Goal: Task Accomplishment & Management: Complete application form

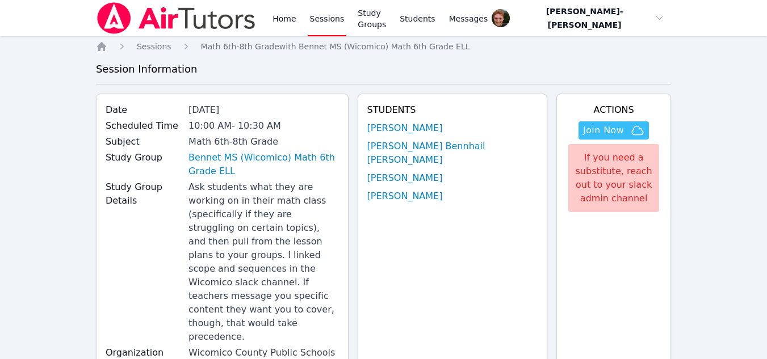
click at [324, 19] on link "Sessions" at bounding box center [327, 18] width 39 height 36
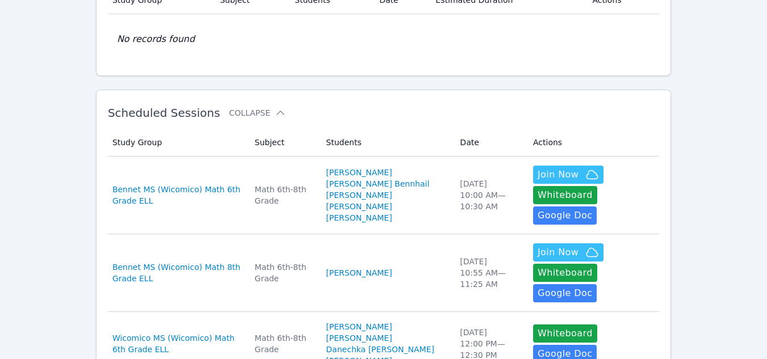
scroll to position [115, 0]
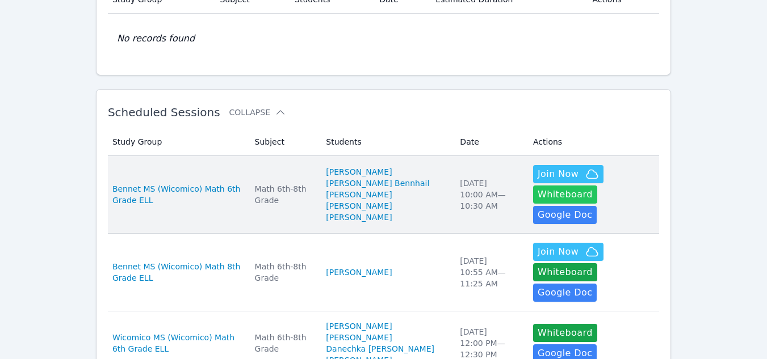
click at [597, 186] on button "Whiteboard" at bounding box center [565, 195] width 64 height 18
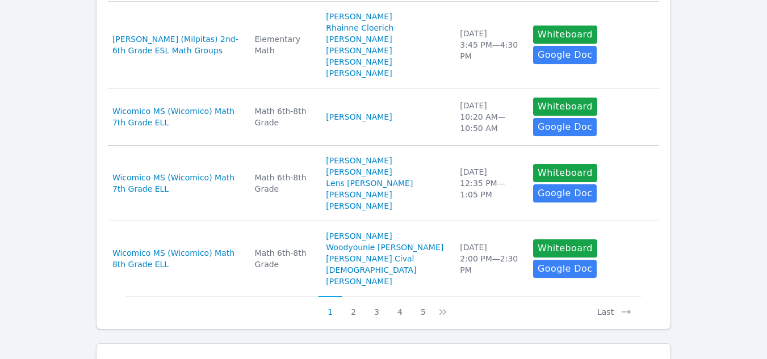
scroll to position [730, 0]
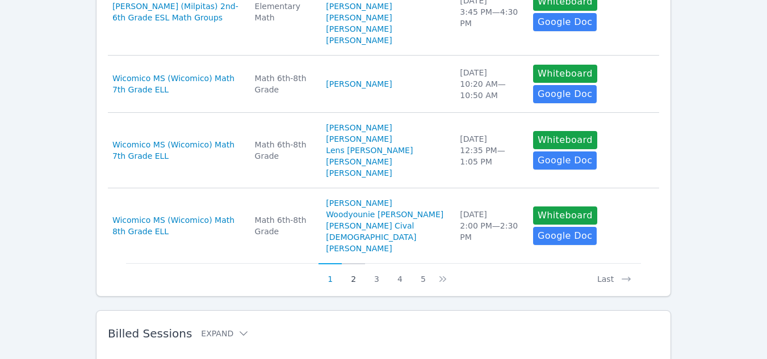
click at [355, 263] on button "2" at bounding box center [353, 274] width 23 height 22
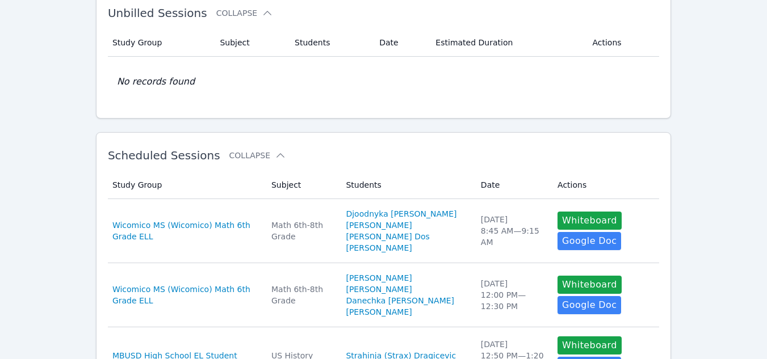
scroll to position [72, 0]
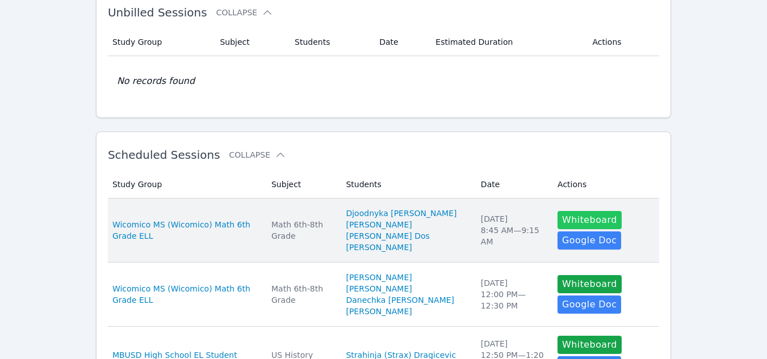
click at [558, 220] on button "Whiteboard" at bounding box center [590, 220] width 64 height 18
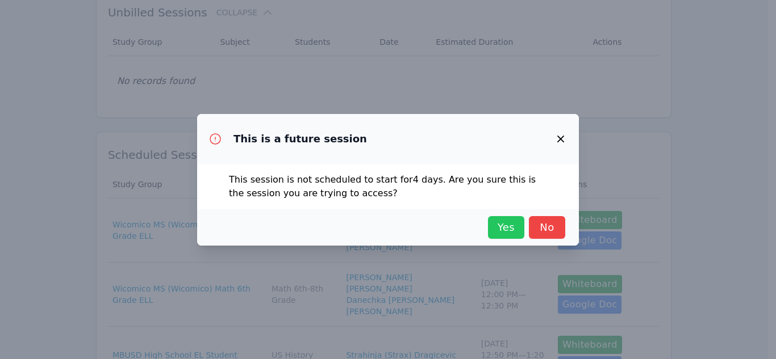
click at [513, 227] on span "Yes" at bounding box center [505, 228] width 25 height 16
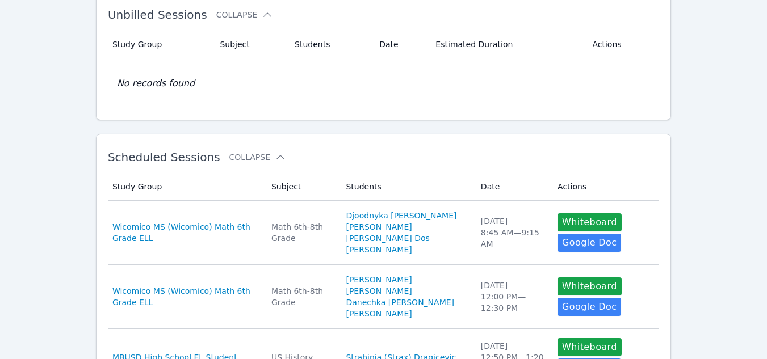
scroll to position [0, 0]
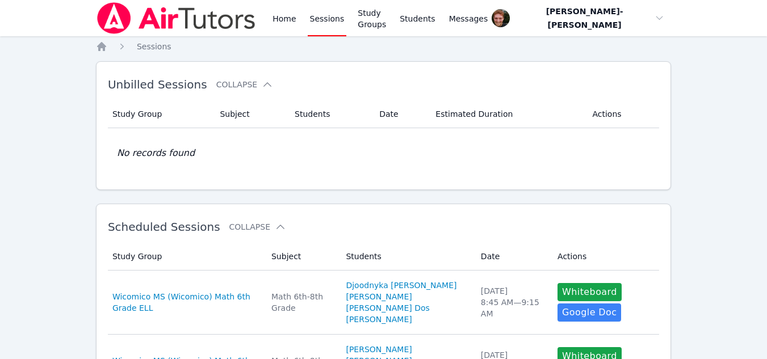
click at [316, 19] on link "Sessions" at bounding box center [327, 18] width 39 height 36
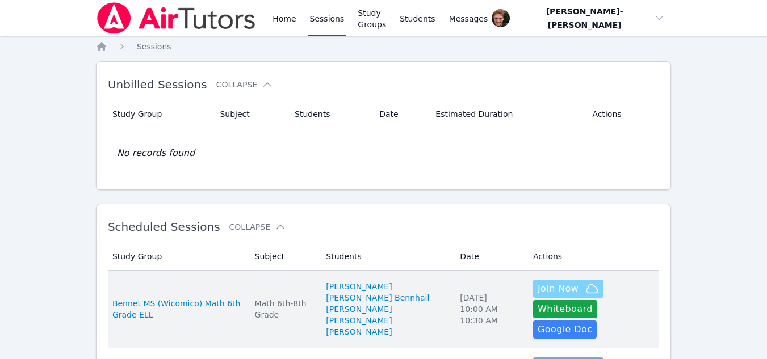
click at [538, 292] on span "Join Now" at bounding box center [558, 289] width 41 height 14
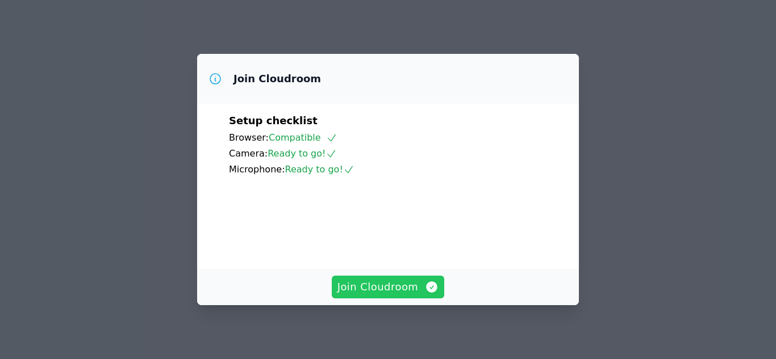
click at [405, 284] on span "Join Cloudroom" at bounding box center [388, 287] width 102 height 16
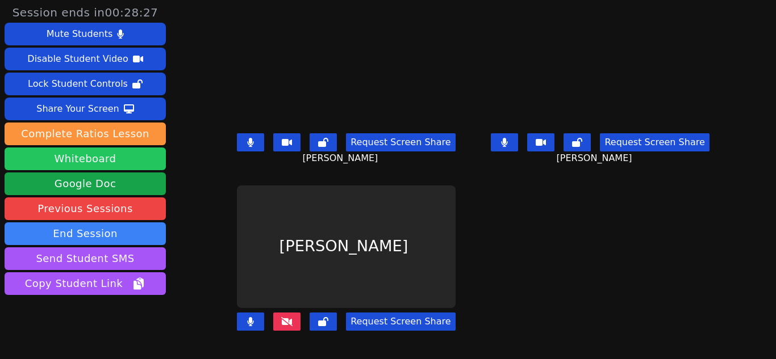
click at [50, 160] on button "Whiteboard" at bounding box center [85, 159] width 161 height 23
click at [287, 325] on icon at bounding box center [286, 321] width 11 height 9
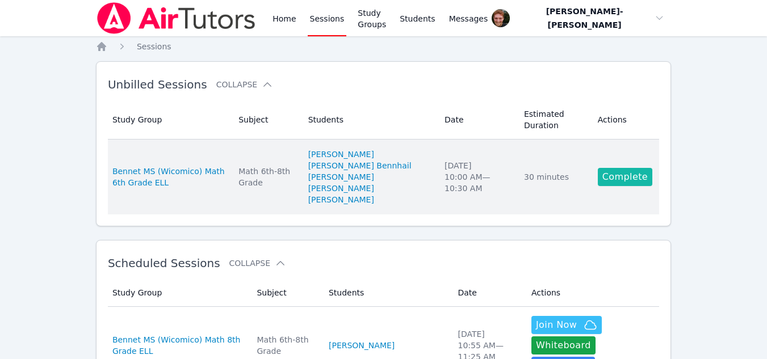
click at [608, 177] on link "Complete" at bounding box center [625, 177] width 55 height 18
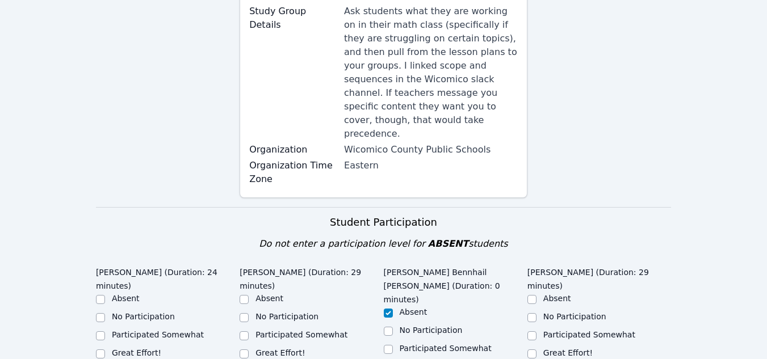
scroll to position [346, 0]
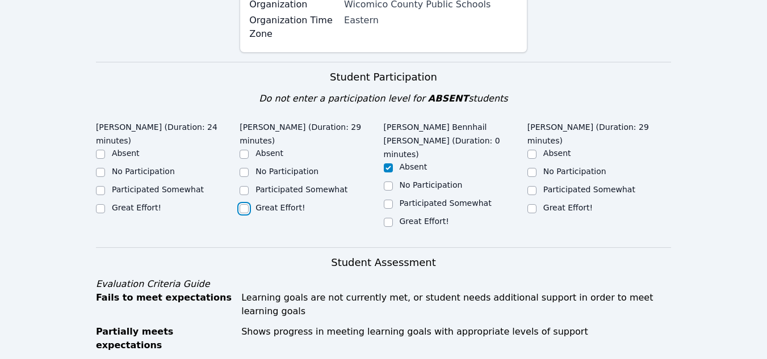
click at [245, 204] on input "Great Effort!" at bounding box center [244, 208] width 9 height 9
checkbox input "true"
click at [97, 204] on input "Great Effort!" at bounding box center [100, 208] width 9 height 9
checkbox input "true"
click at [529, 204] on input "Great Effort!" at bounding box center [532, 208] width 9 height 9
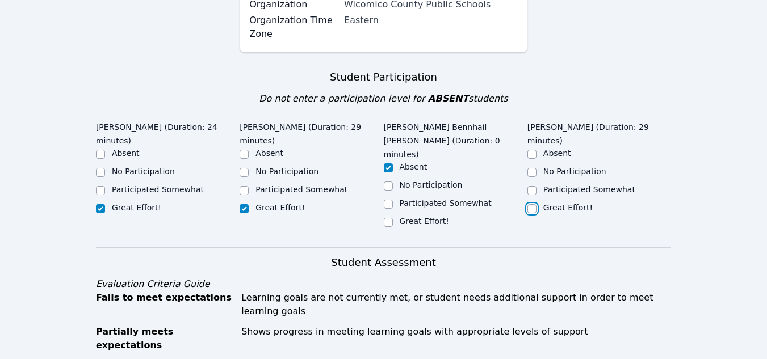
checkbox input "true"
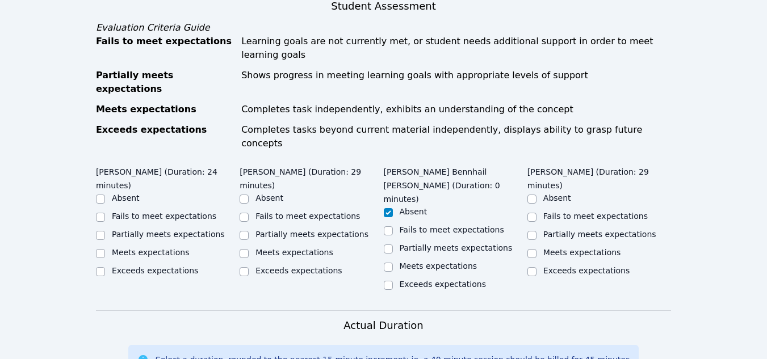
scroll to position [598, 0]
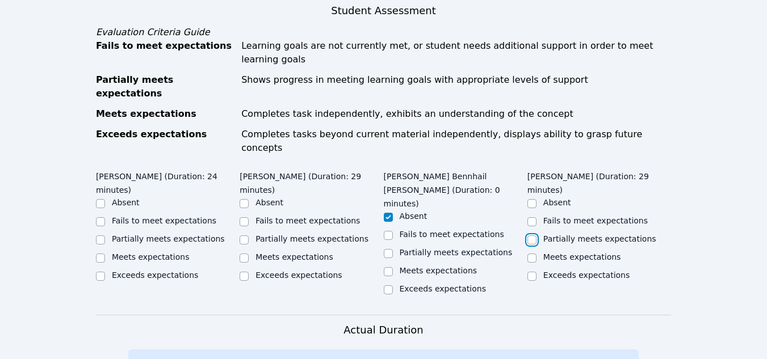
click at [534, 236] on input "Partially meets expectations" at bounding box center [532, 240] width 9 height 9
checkbox input "true"
click at [244, 236] on input "Partially meets expectations" at bounding box center [244, 240] width 9 height 9
checkbox input "true"
click at [106, 252] on div "Meets expectations" at bounding box center [168, 259] width 144 height 14
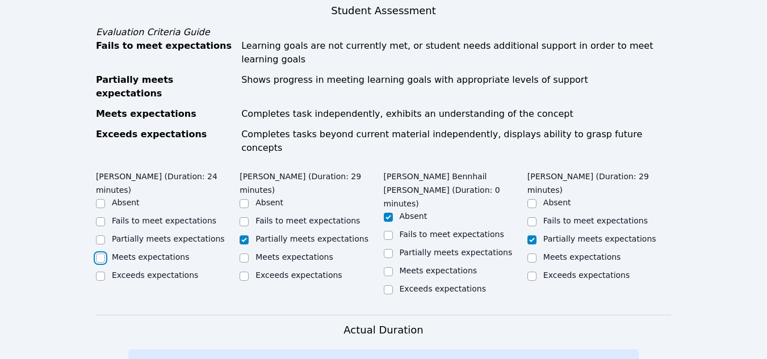
click at [101, 254] on input "Meets expectations" at bounding box center [100, 258] width 9 height 9
checkbox input "true"
click at [531, 254] on input "Meets expectations" at bounding box center [532, 258] width 9 height 9
checkbox input "true"
checkbox input "false"
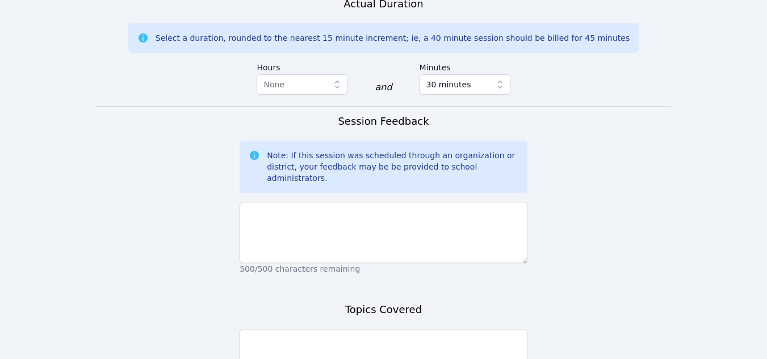
scroll to position [926, 0]
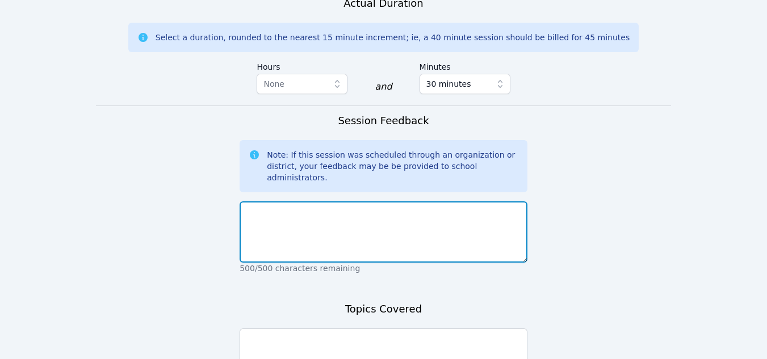
click at [403, 202] on textarea at bounding box center [384, 232] width 288 height 61
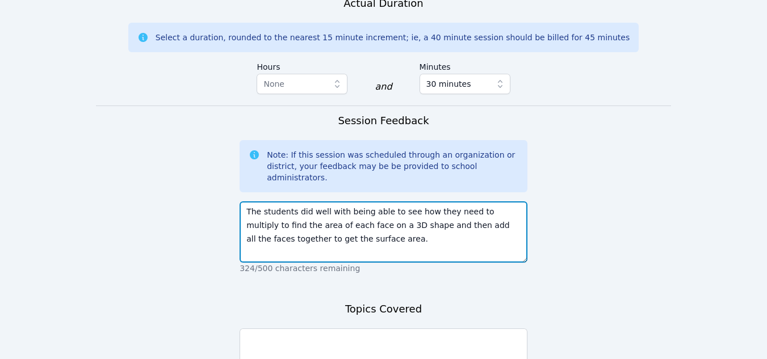
click at [358, 202] on textarea "The students did well with being able to see how they need to multiply to find …" at bounding box center [384, 232] width 288 height 61
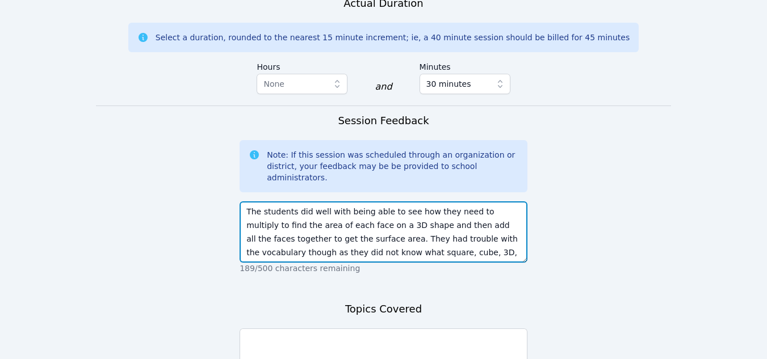
scroll to position [9, 0]
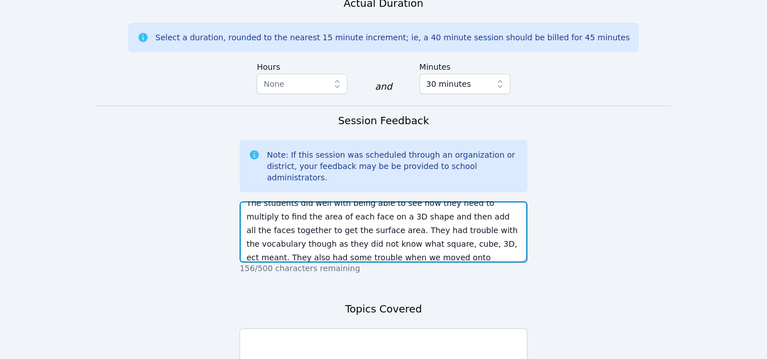
click at [472, 202] on textarea "The students did well with being able to see how they need to multiply to find …" at bounding box center [384, 232] width 288 height 61
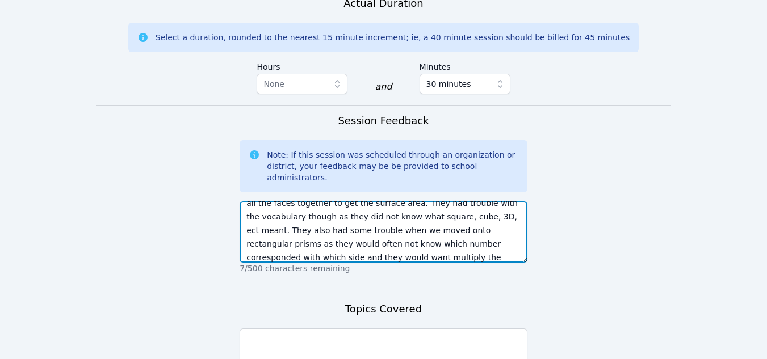
scroll to position [49, 0]
type textarea "The students did well with being able to see how they need to multiply to find …"
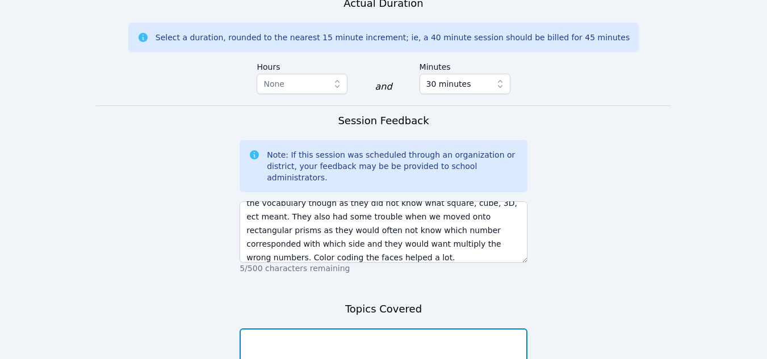
click at [365, 329] on textarea at bounding box center [384, 359] width 288 height 61
type textarea "Surface Area"
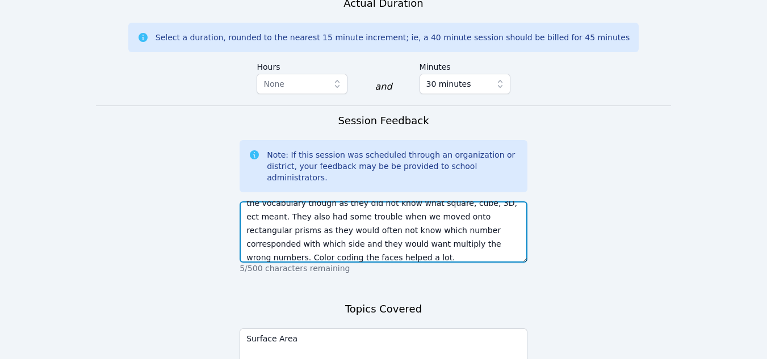
scroll to position [0, 0]
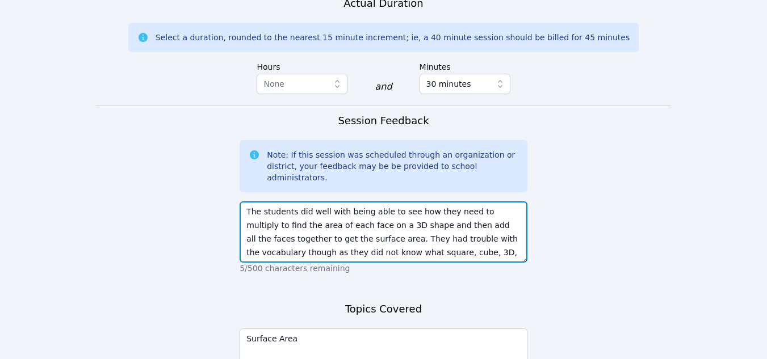
drag, startPoint x: 269, startPoint y: 156, endPoint x: 199, endPoint y: 52, distance: 125.5
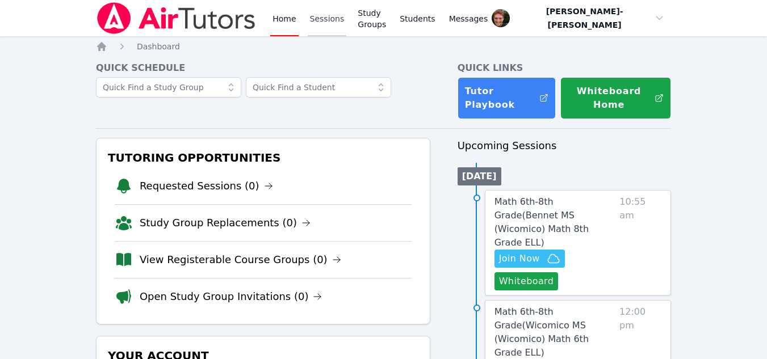
click at [324, 18] on link "Sessions" at bounding box center [327, 18] width 39 height 36
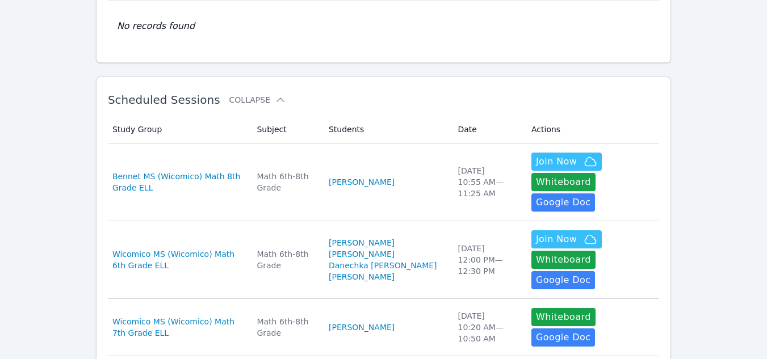
scroll to position [128, 0]
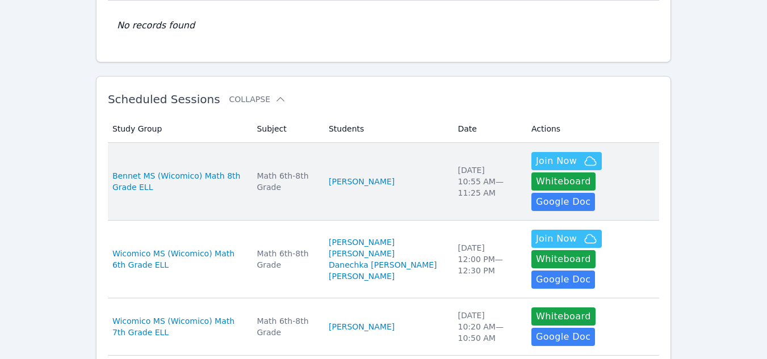
click at [354, 148] on td "Students Aseel Ali" at bounding box center [386, 182] width 129 height 78
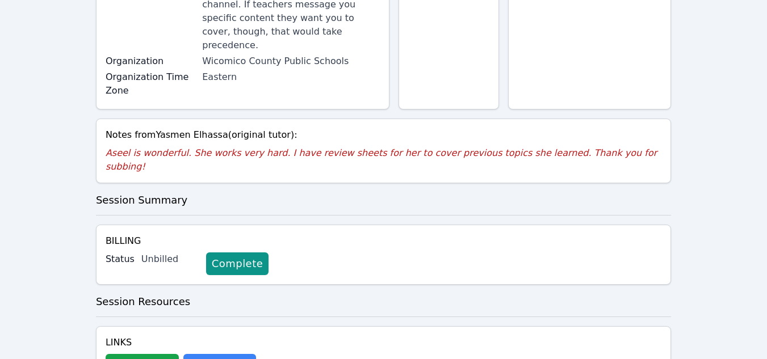
scroll to position [264, 0]
click at [144, 355] on button "Whiteboard" at bounding box center [142, 366] width 73 height 23
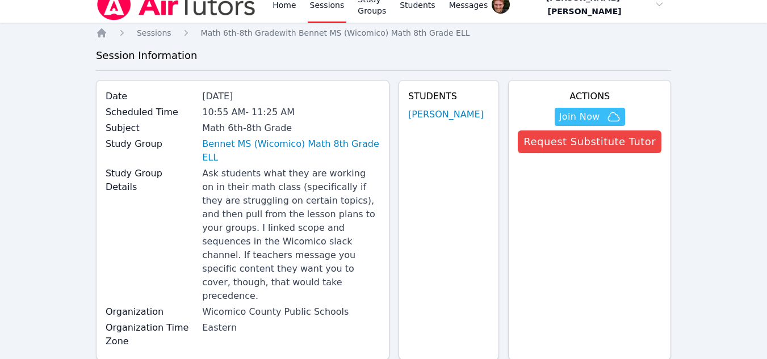
scroll to position [0, 0]
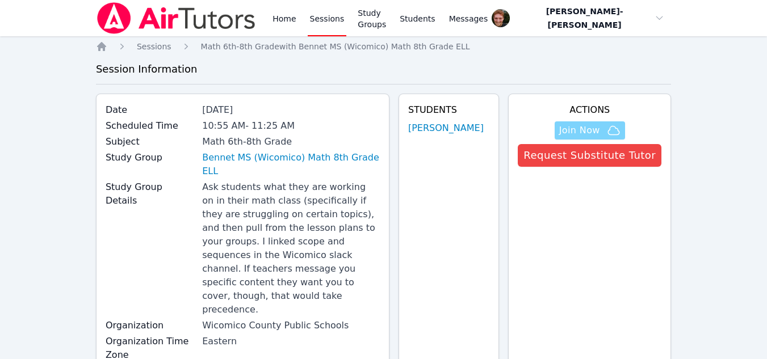
click at [600, 128] on span "Join Now" at bounding box center [579, 131] width 41 height 14
click at [313, 25] on link "Sessions" at bounding box center [327, 18] width 39 height 36
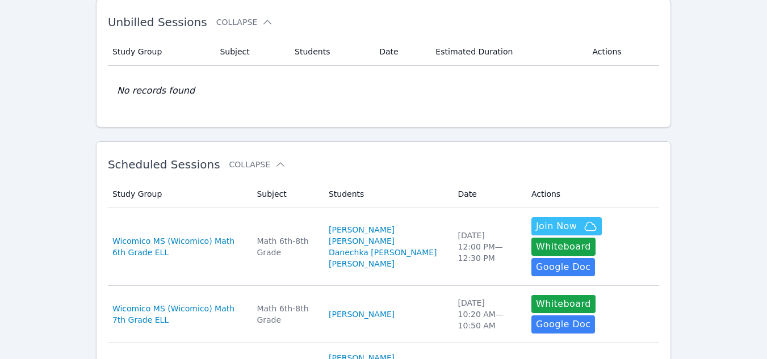
scroll to position [63, 0]
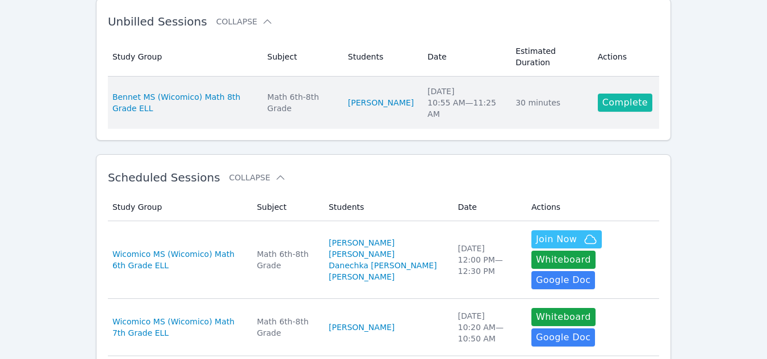
click at [616, 94] on link "Complete" at bounding box center [625, 103] width 55 height 18
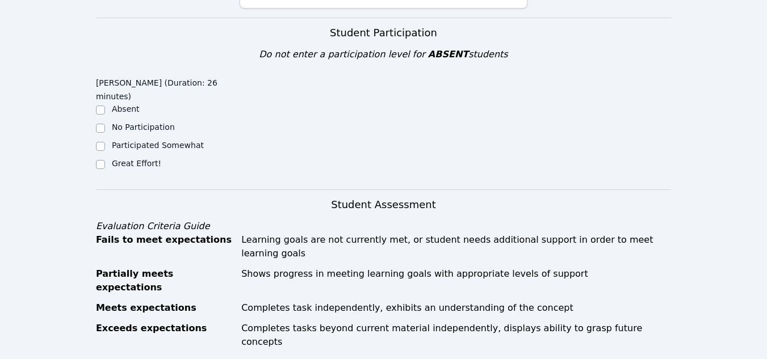
scroll to position [390, 0]
click at [104, 161] on input "Great Effort!" at bounding box center [100, 165] width 9 height 9
checkbox input "true"
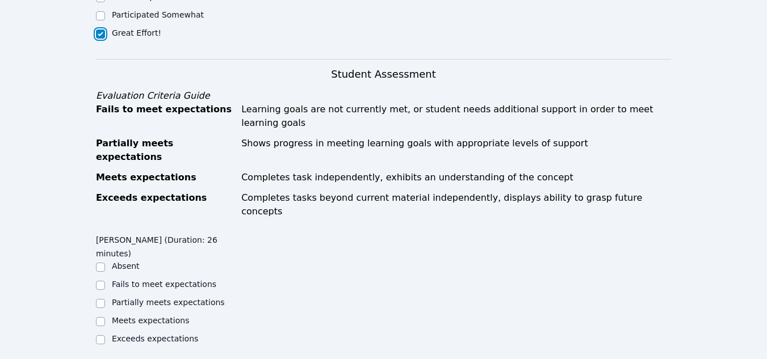
scroll to position [528, 0]
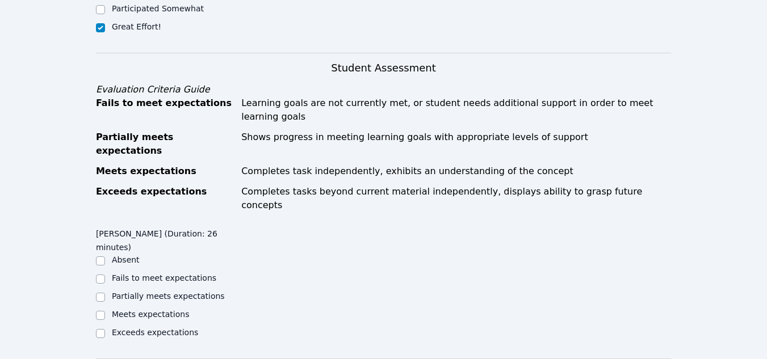
click at [101, 309] on div at bounding box center [100, 316] width 9 height 14
click at [102, 311] on input "Meets expectations" at bounding box center [100, 315] width 9 height 9
checkbox input "true"
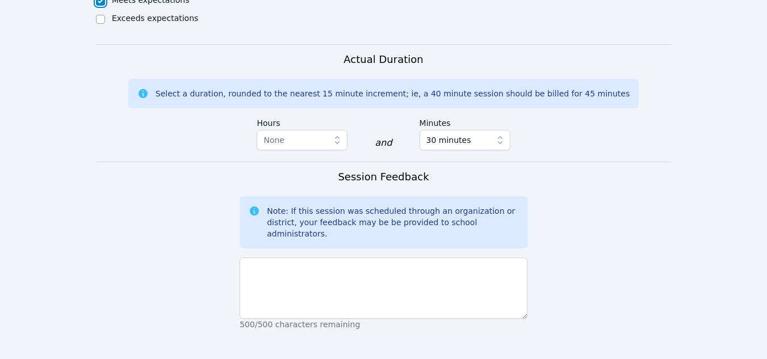
scroll to position [843, 0]
click at [252, 319] on p "500/500 characters remaining" at bounding box center [384, 324] width 288 height 11
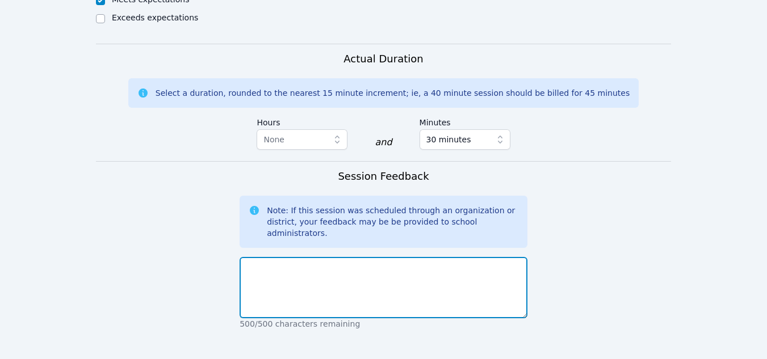
click at [254, 257] on textarea at bounding box center [384, 287] width 288 height 61
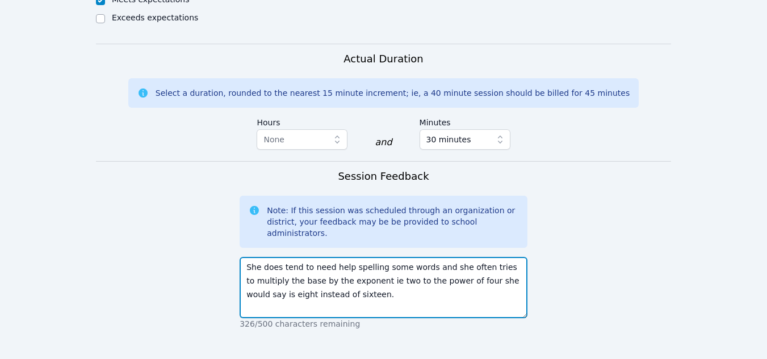
click at [245, 257] on textarea "She does tend to need help spelling some words and she often tries to multiply …" at bounding box center [384, 287] width 288 height 61
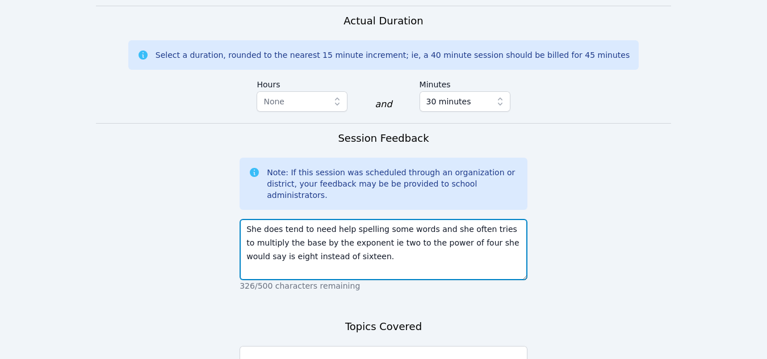
scroll to position [881, 0]
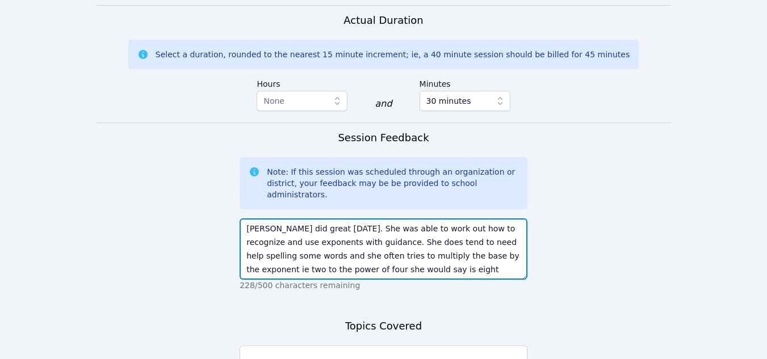
click at [430, 219] on textarea "Aseel did great today. She was able to work out how to recognize and use expone…" at bounding box center [384, 249] width 288 height 61
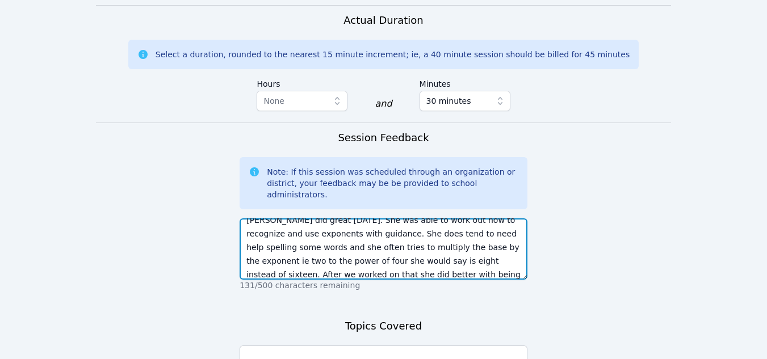
scroll to position [22, 0]
click at [408, 219] on textarea "Aseel did great today. She was able to work out how to recognize and use expone…" at bounding box center [384, 249] width 288 height 61
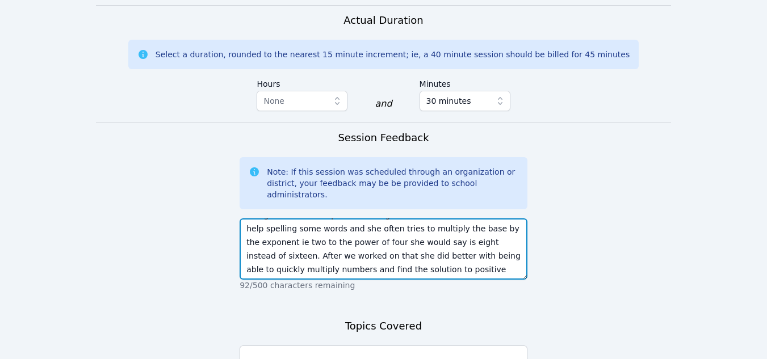
scroll to position [27, 0]
type textarea "Aseel did great today. She was able to work out how to recognize and use expone…"
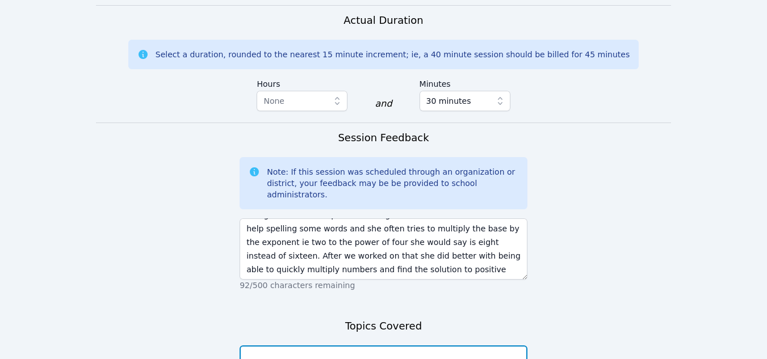
type textarea "Exponents"
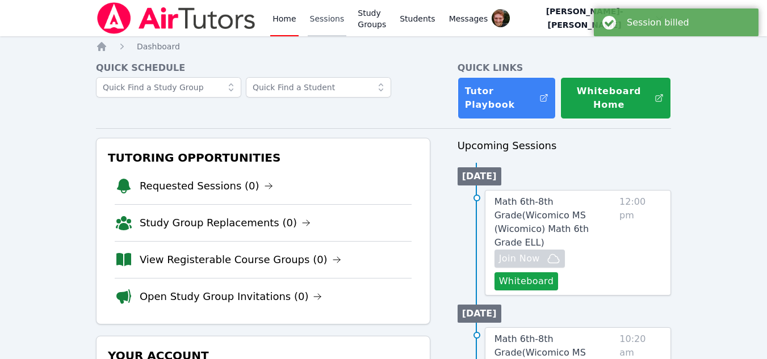
click at [312, 16] on link "Sessions" at bounding box center [327, 18] width 39 height 36
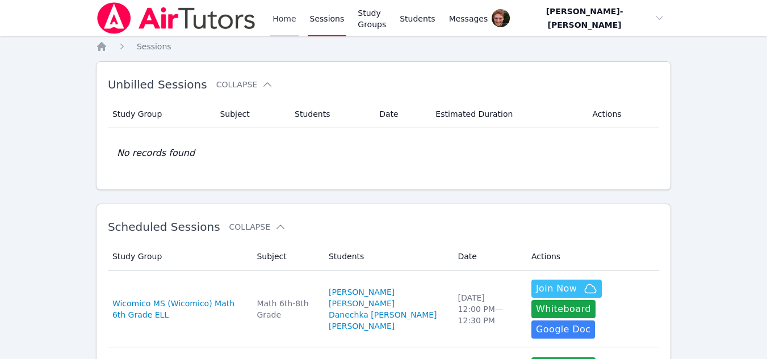
click at [287, 19] on link "Home" at bounding box center [284, 18] width 28 height 36
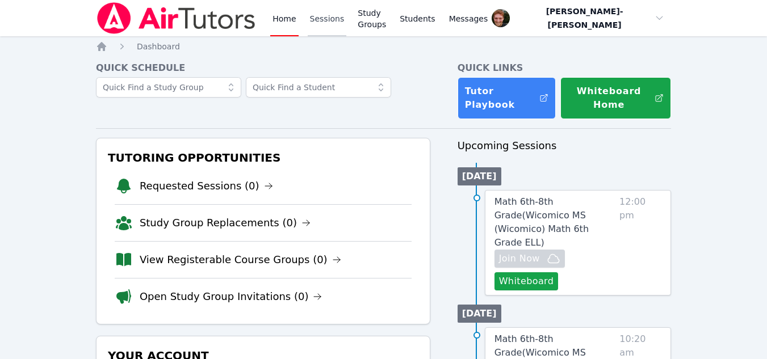
click at [312, 21] on link "Sessions" at bounding box center [327, 18] width 39 height 36
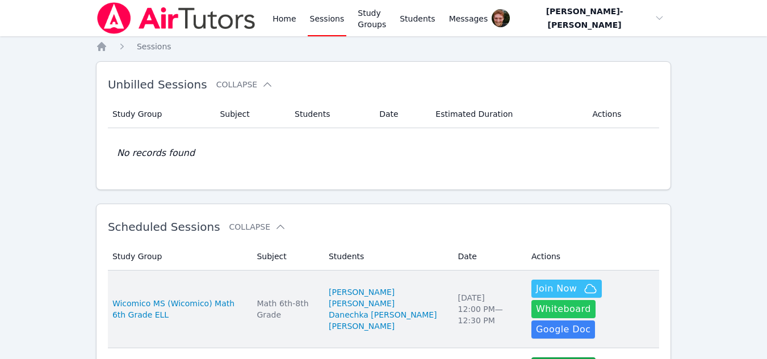
click at [596, 300] on button "Whiteboard" at bounding box center [563, 309] width 64 height 18
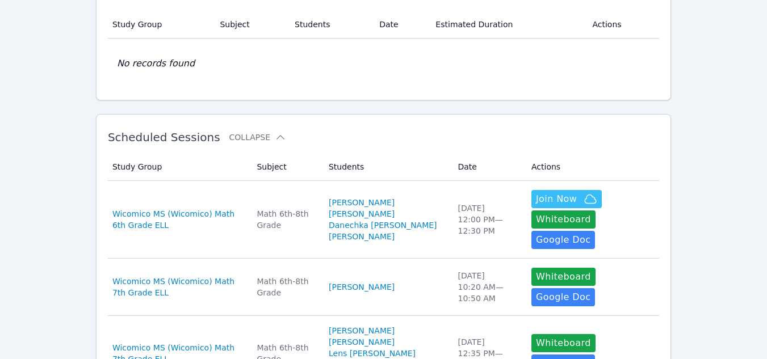
scroll to position [89, 0]
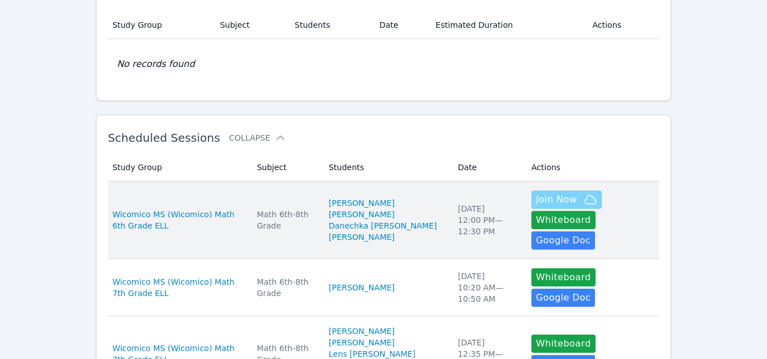
click at [537, 207] on span "Join Now" at bounding box center [556, 200] width 41 height 14
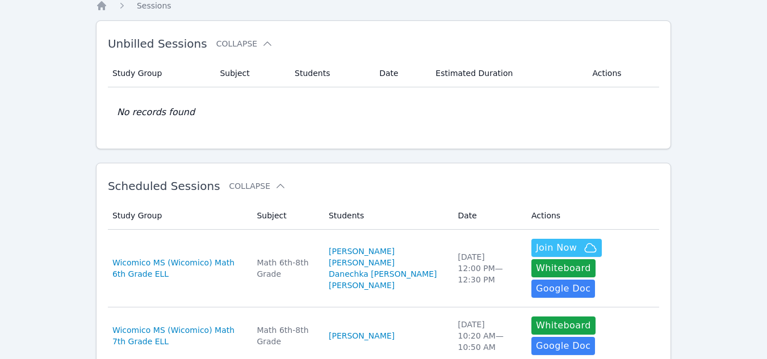
scroll to position [0, 0]
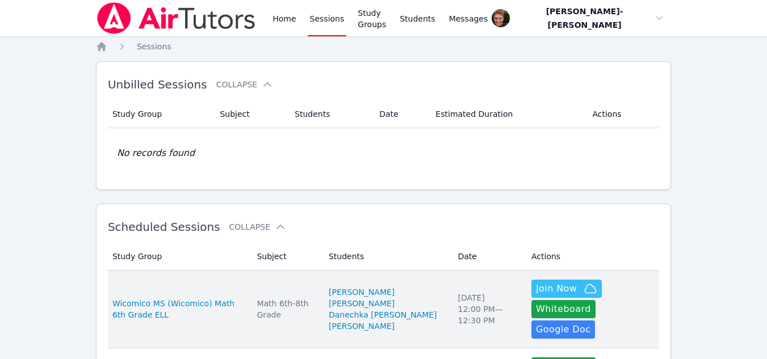
click at [290, 281] on td "Subject Math 6th-8th Grade" at bounding box center [286, 310] width 72 height 78
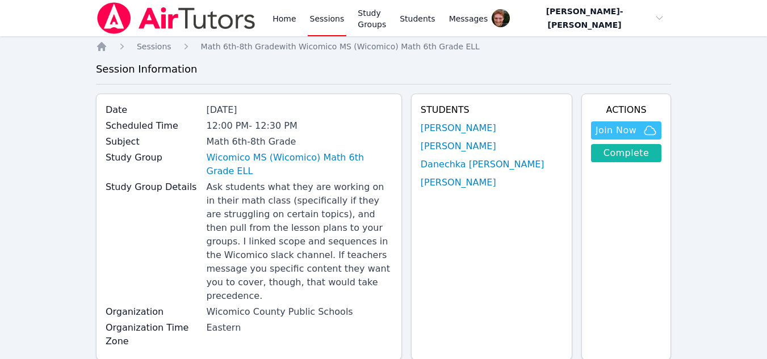
click at [621, 153] on link "Complete" at bounding box center [626, 153] width 70 height 18
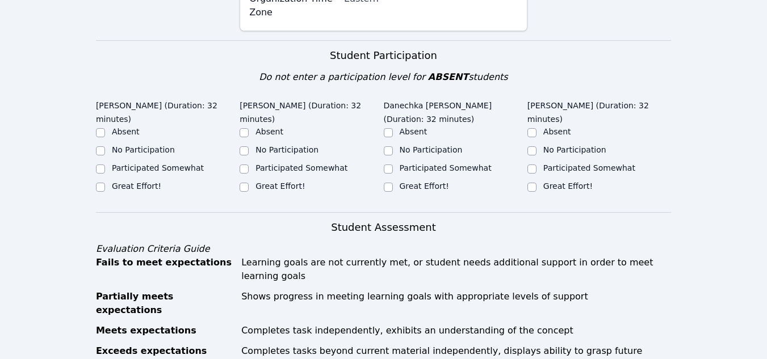
scroll to position [367, 0]
click at [532, 183] on input "Great Effort!" at bounding box center [532, 187] width 9 height 9
checkbox input "true"
click at [385, 183] on input "Great Effort!" at bounding box center [388, 187] width 9 height 9
checkbox input "true"
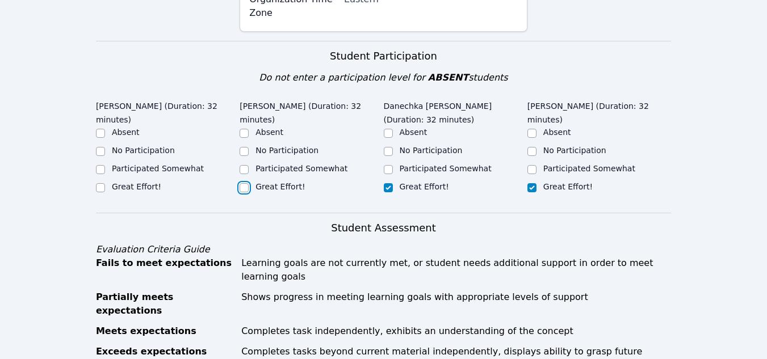
click at [249, 183] on input "Great Effort!" at bounding box center [244, 187] width 9 height 9
checkbox input "true"
click at [97, 183] on input "Great Effort!" at bounding box center [100, 187] width 9 height 9
checkbox input "true"
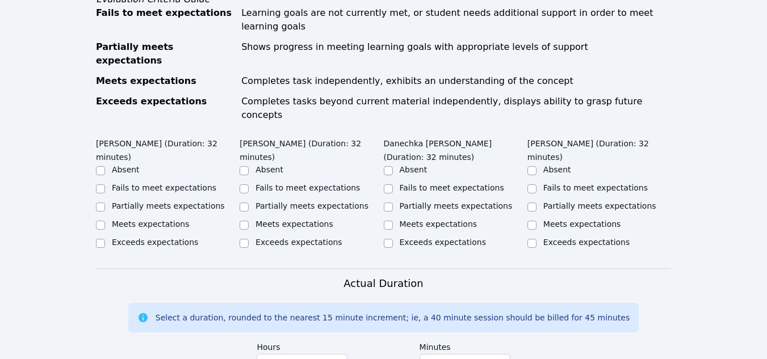
scroll to position [618, 0]
click at [148, 219] on label "Meets expectations" at bounding box center [151, 223] width 78 height 9
click at [105, 220] on input "Meets expectations" at bounding box center [100, 224] width 9 height 9
checkbox input "true"
click at [246, 220] on input "Meets expectations" at bounding box center [244, 224] width 9 height 9
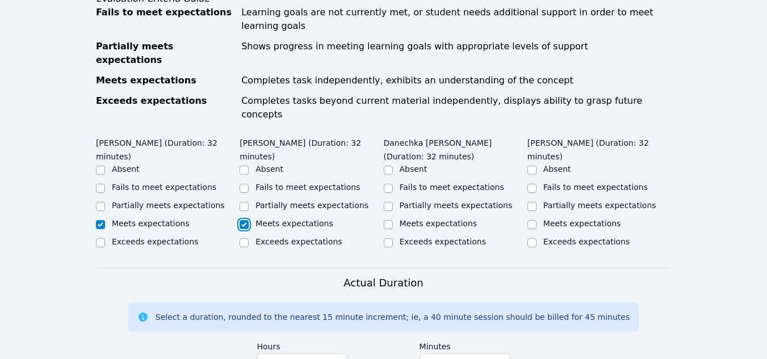
checkbox input "true"
click at [398, 218] on div "Meets expectations" at bounding box center [456, 225] width 144 height 14
click at [381, 236] on div "Exceeds expectations" at bounding box center [312, 243] width 144 height 14
click at [386, 220] on input "Meets expectations" at bounding box center [388, 224] width 9 height 9
checkbox input "true"
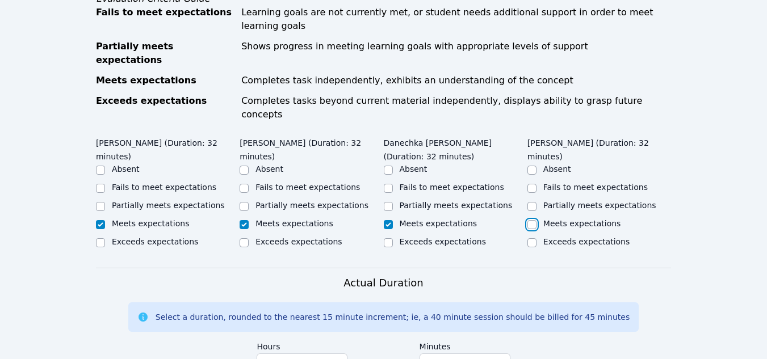
click at [528, 220] on input "Meets expectations" at bounding box center [532, 224] width 9 height 9
checkbox input "true"
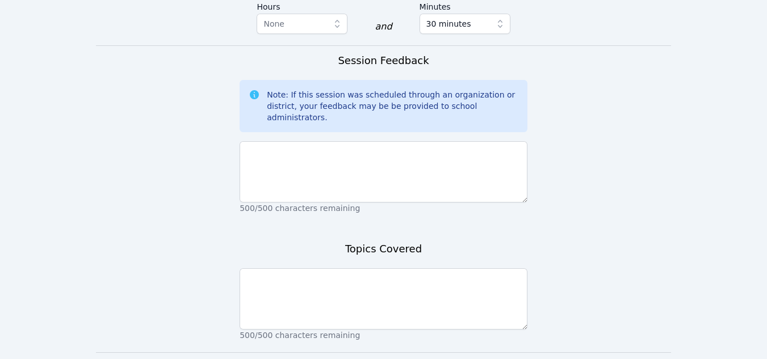
scroll to position [959, 0]
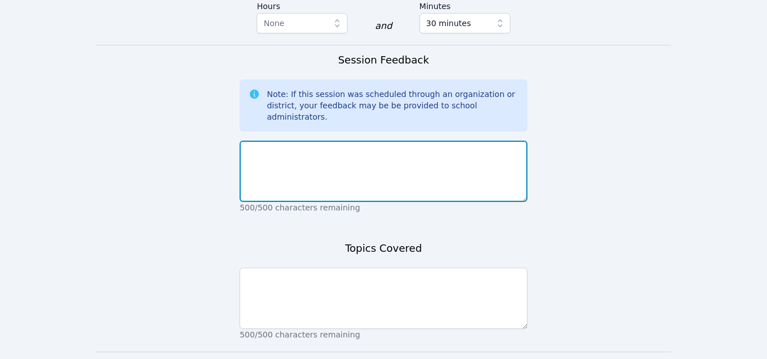
click at [321, 141] on textarea at bounding box center [384, 171] width 288 height 61
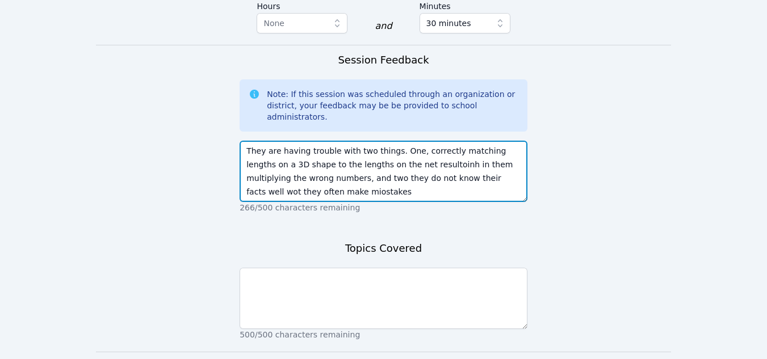
click at [260, 141] on textarea "They are having trouble with two things. One, correctly matching lengths on a 3…" at bounding box center [384, 171] width 288 height 61
click at [279, 141] on textarea "They are having trouble with two things. One, correctly matching lengths on a 3…" at bounding box center [384, 171] width 288 height 61
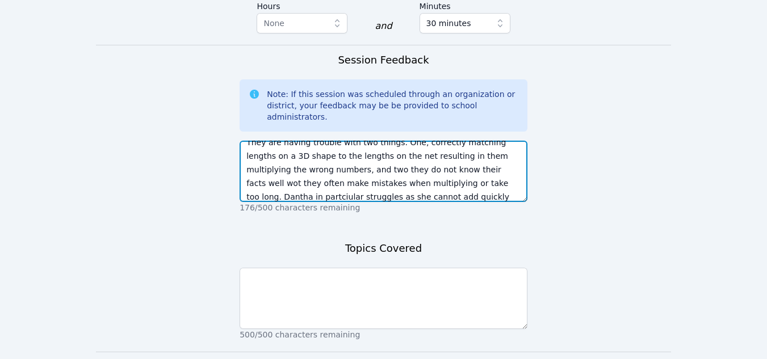
click at [334, 141] on textarea "They are having trouble with two things. One, correctly matching lengths on a 3…" at bounding box center [384, 171] width 288 height 61
click at [466, 141] on textarea "They are having trouble with two things. One, correctly matching lengths on a 3…" at bounding box center [384, 171] width 288 height 61
click at [370, 141] on textarea "They are having trouble with two things. One, correctly matching lengths on a 3…" at bounding box center [384, 171] width 288 height 61
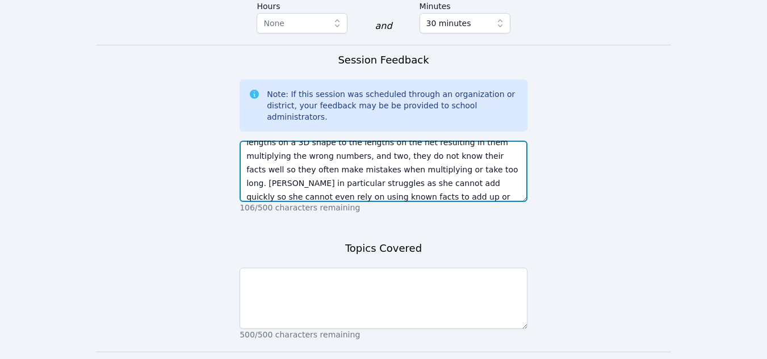
click at [345, 141] on textarea "They are having trouble with two things. One, correctly matching lengths on a 3…" at bounding box center [384, 171] width 288 height 61
click at [343, 141] on textarea "They are having trouble with two things. One, correctly matching lengths on a 3…" at bounding box center [384, 171] width 288 height 61
click at [362, 141] on textarea "They are having trouble with two things. One, correctly matching lengths on a 3…" at bounding box center [384, 171] width 288 height 61
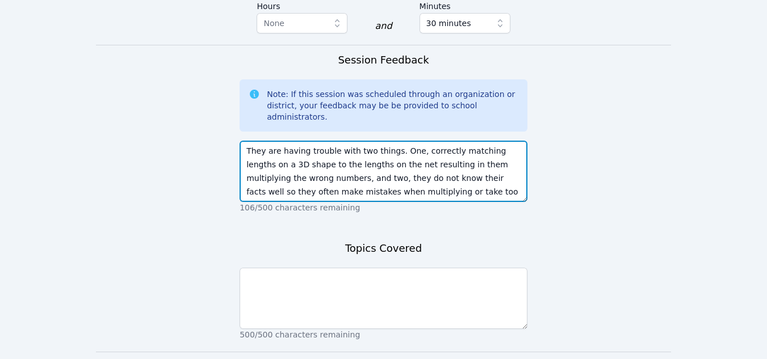
click at [246, 141] on textarea "They are having trouble with two things. One, correctly matching lengths on a 3…" at bounding box center [384, 171] width 288 height 61
click at [336, 141] on textarea "The students did well with understanding what surface area is and recognizing 3…" at bounding box center [384, 171] width 288 height 61
click at [420, 141] on textarea "The students did well with understanding what surface area is and recognizing 3…" at bounding box center [384, 171] width 288 height 61
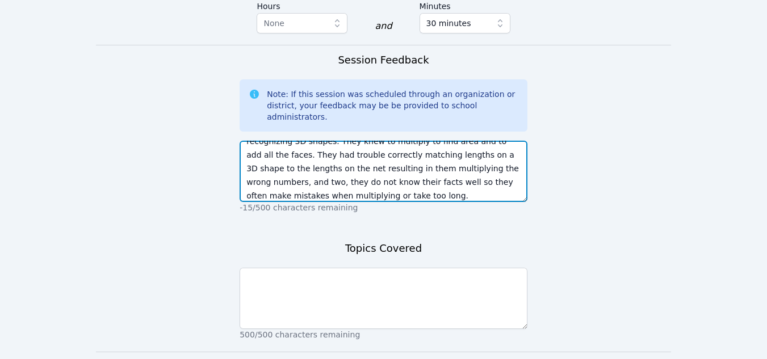
scroll to position [24, 0]
click at [312, 141] on textarea "The students did well with understanding what surface area is and recognizing 3…" at bounding box center [384, 171] width 288 height 61
click at [265, 141] on textarea "The students did well with understanding what surface area is and recognizing 3…" at bounding box center [384, 171] width 288 height 61
drag, startPoint x: 485, startPoint y: 114, endPoint x: 433, endPoint y: 113, distance: 52.2
click at [433, 141] on textarea "The students did well with understanding what surface area is and recognizing 3…" at bounding box center [384, 171] width 288 height 61
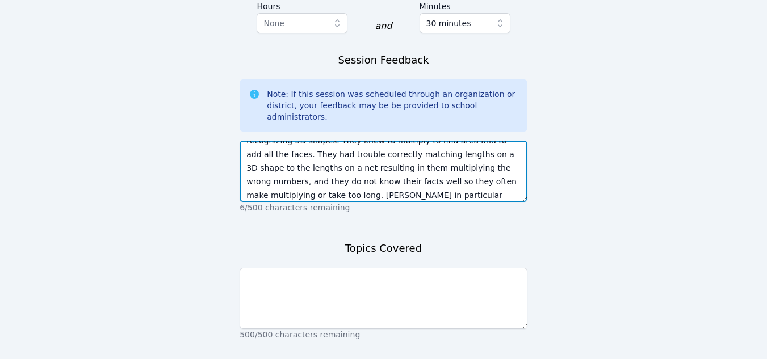
click at [470, 141] on textarea "The students did well with understanding what surface area is and recognizing 3…" at bounding box center [384, 171] width 288 height 61
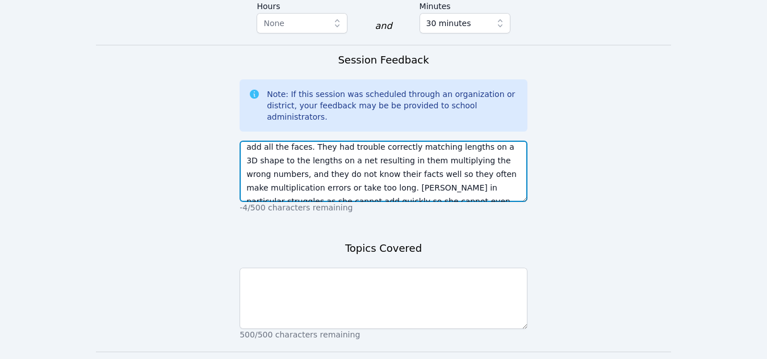
scroll to position [41, 0]
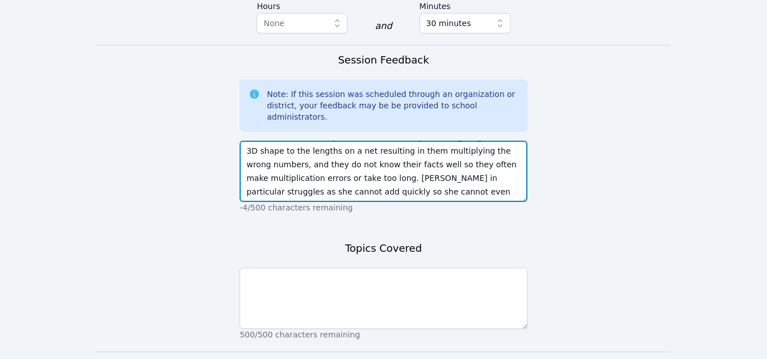
click at [503, 141] on textarea "The students did well with understanding what surface area is and recognizing 3…" at bounding box center [384, 171] width 288 height 61
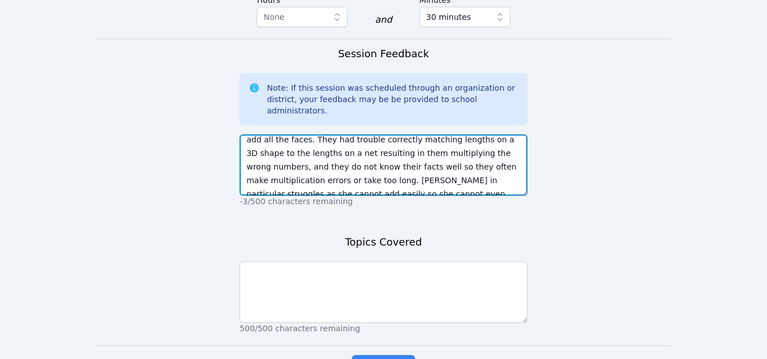
scroll to position [0, 0]
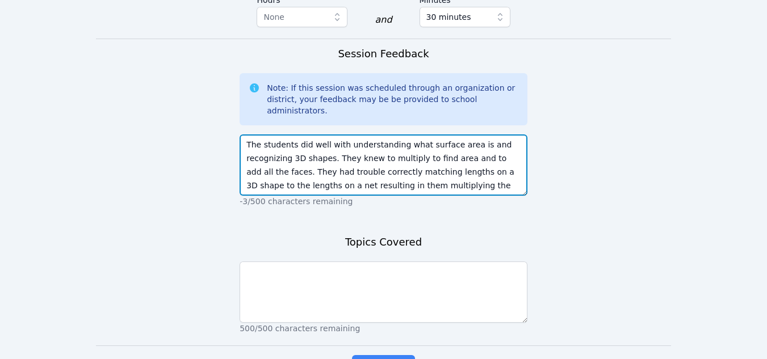
click at [287, 135] on textarea "The students did well with understanding what surface area is and recognizing 3…" at bounding box center [384, 165] width 288 height 61
type textarea "The students did well with understanding what surface area is and knowing 3D sh…"
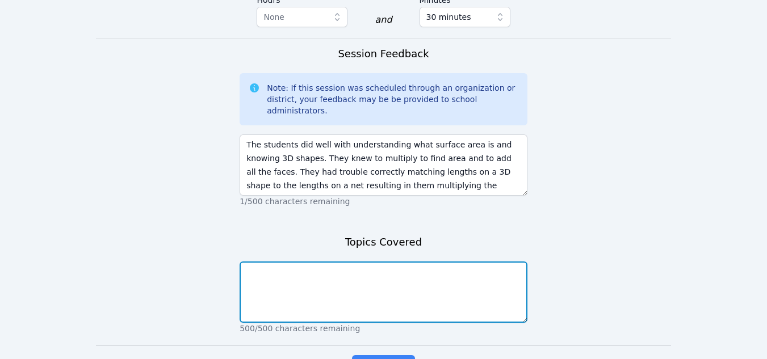
click at [320, 262] on textarea at bounding box center [384, 292] width 288 height 61
type textarea "Surface Area"
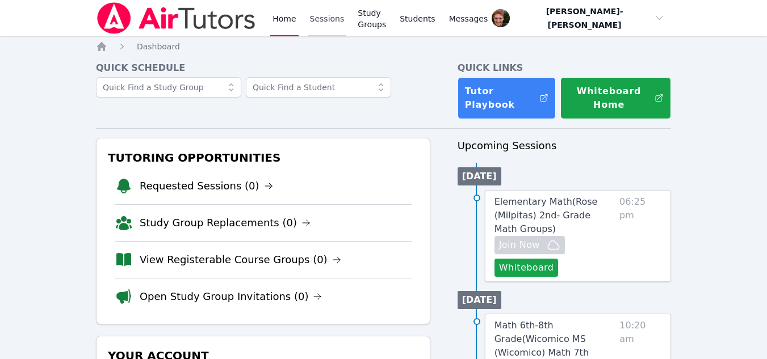
click at [313, 16] on link "Sessions" at bounding box center [327, 18] width 39 height 36
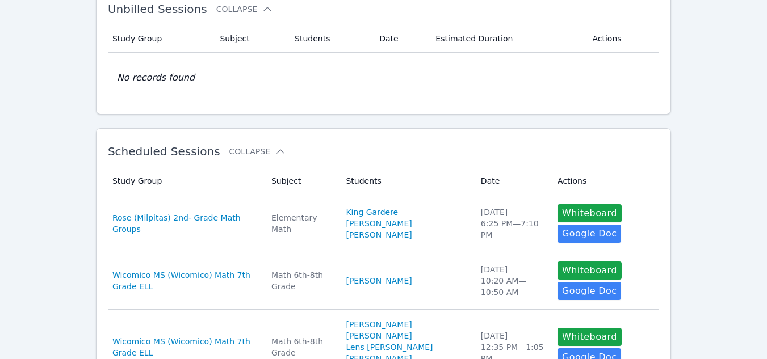
scroll to position [76, 0]
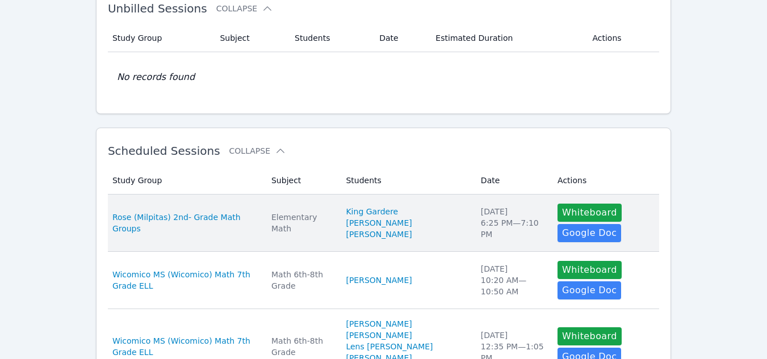
click at [437, 210] on li "King Gardere" at bounding box center [406, 211] width 121 height 11
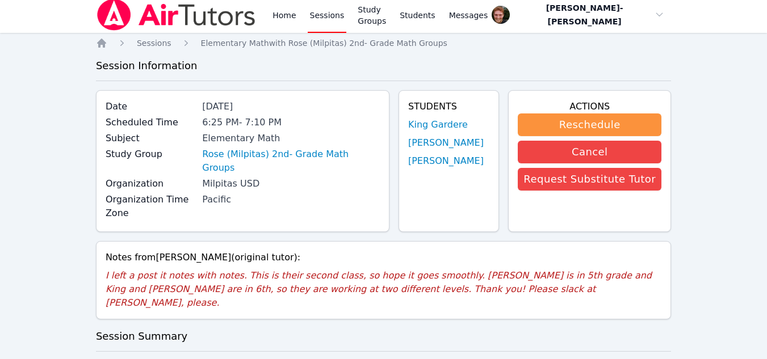
scroll to position [3, 0]
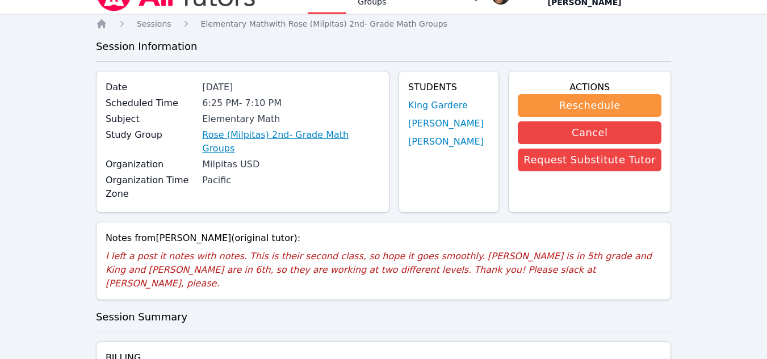
scroll to position [0, 0]
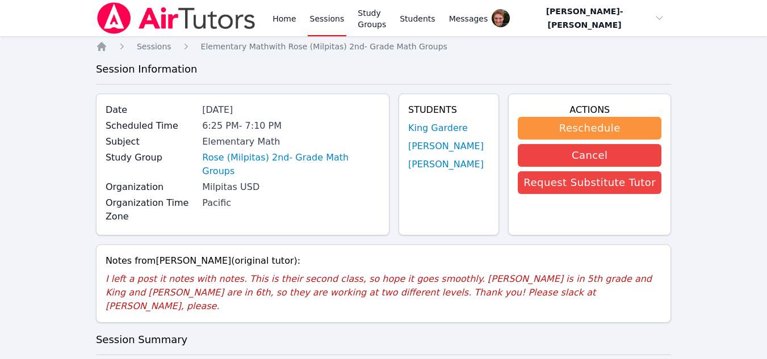
click at [324, 22] on link "Sessions" at bounding box center [327, 18] width 39 height 36
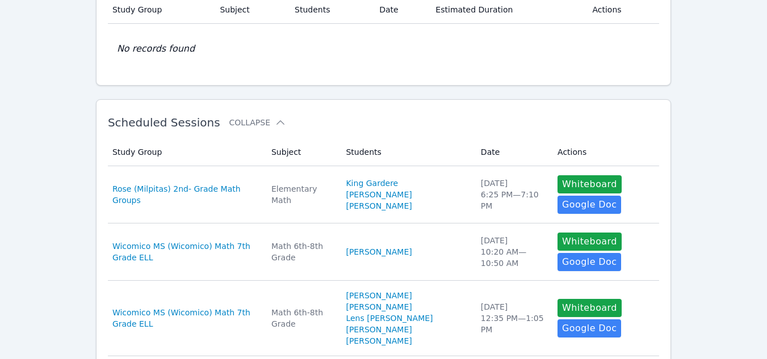
scroll to position [106, 0]
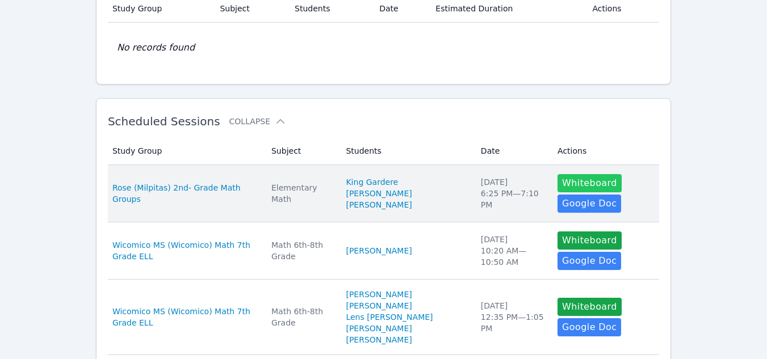
click at [571, 181] on button "Whiteboard" at bounding box center [590, 183] width 64 height 18
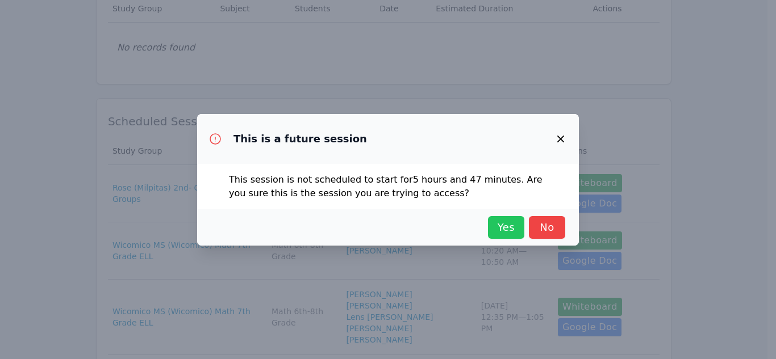
click at [508, 229] on span "Yes" at bounding box center [505, 228] width 25 height 16
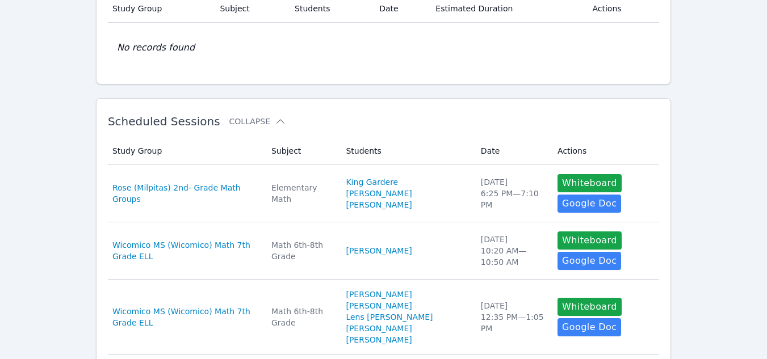
scroll to position [0, 0]
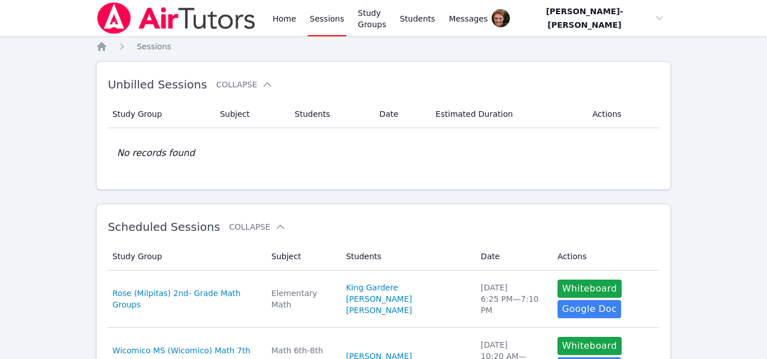
click at [320, 26] on link "Sessions" at bounding box center [327, 18] width 39 height 36
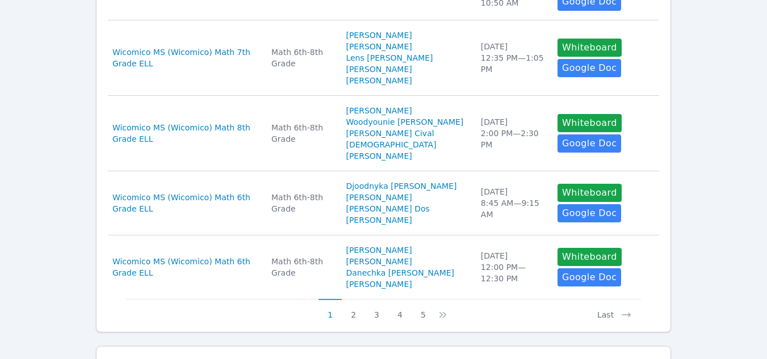
scroll to position [662, 0]
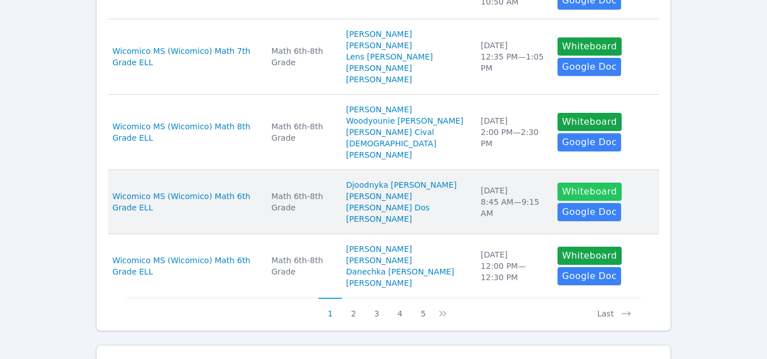
click at [580, 183] on button "Whiteboard" at bounding box center [590, 192] width 64 height 18
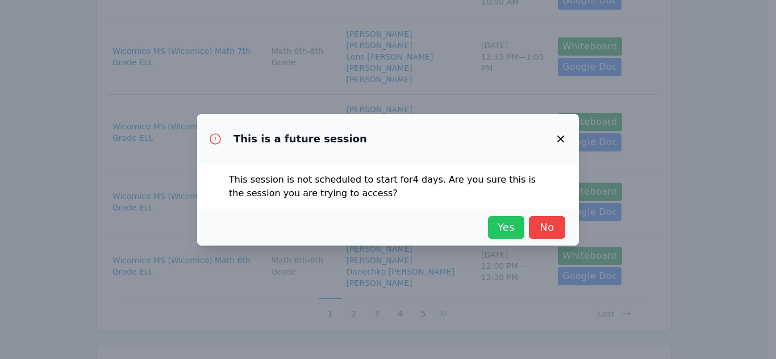
click at [502, 228] on span "Yes" at bounding box center [505, 228] width 25 height 16
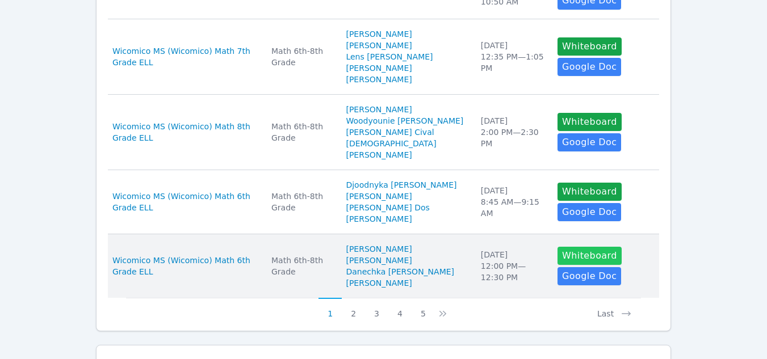
click at [559, 247] on button "Whiteboard" at bounding box center [590, 256] width 64 height 18
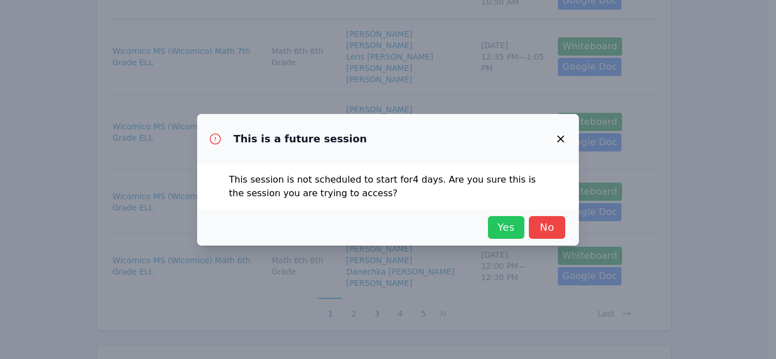
click at [499, 227] on span "Yes" at bounding box center [505, 228] width 25 height 16
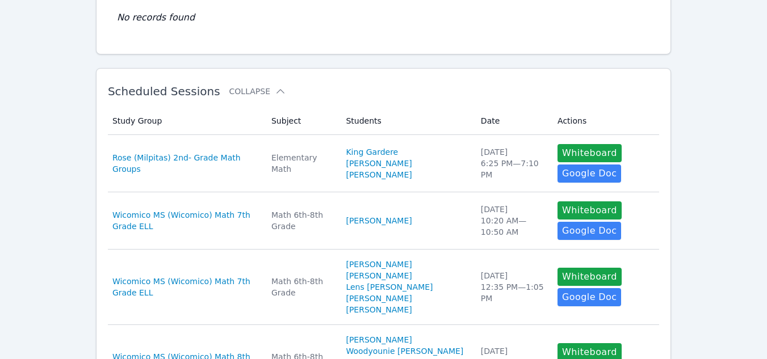
scroll to position [0, 0]
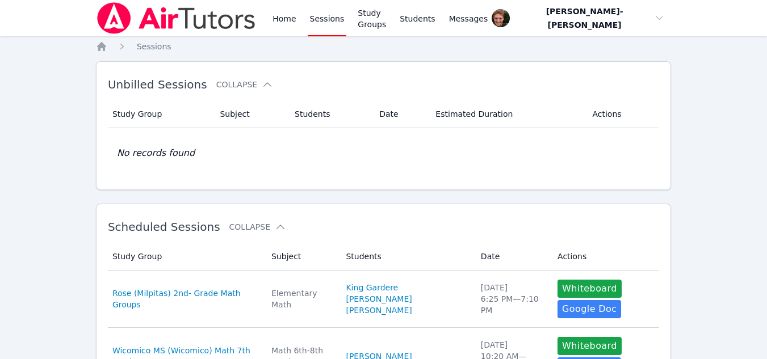
click at [318, 22] on link "Sessions" at bounding box center [327, 18] width 39 height 36
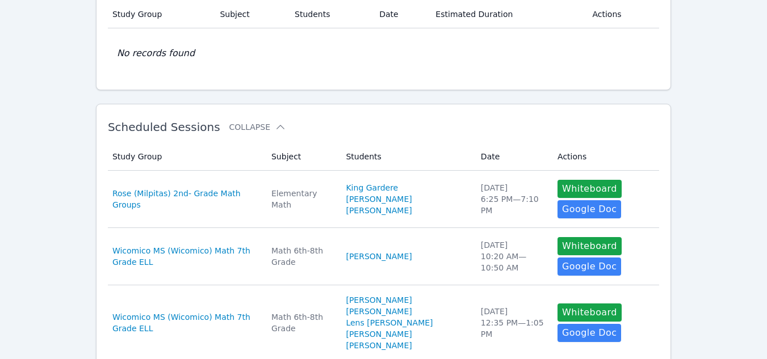
scroll to position [101, 0]
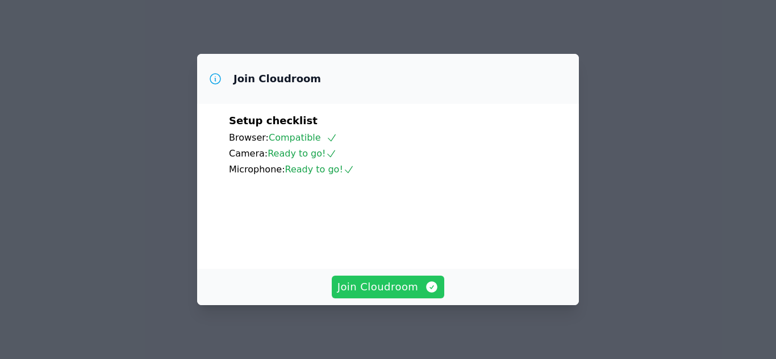
click at [401, 286] on span "Join Cloudroom" at bounding box center [388, 287] width 102 height 16
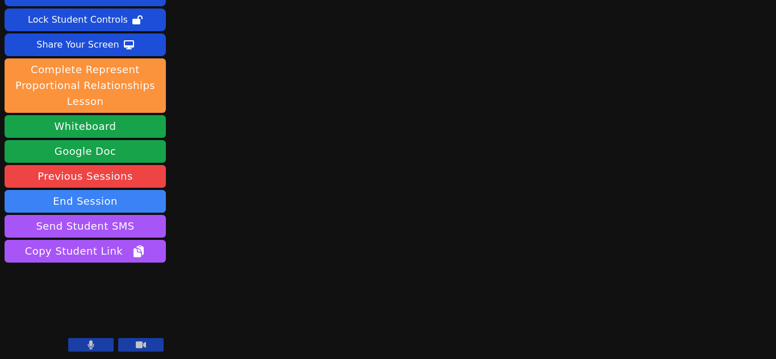
scroll to position [65, 0]
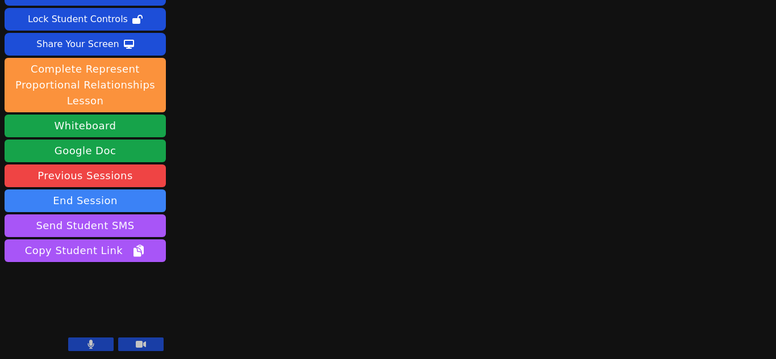
click at [89, 341] on icon at bounding box center [90, 344] width 7 height 9
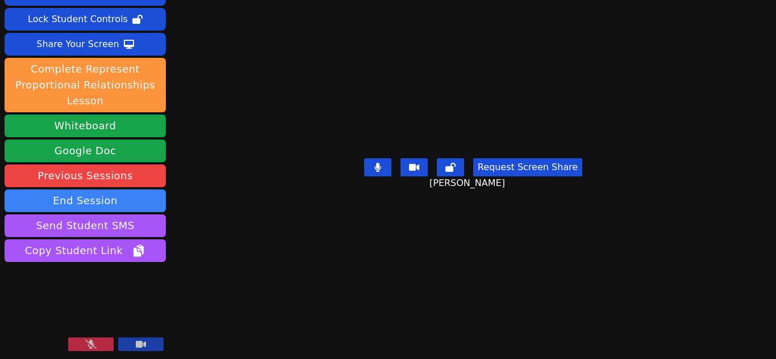
click at [89, 341] on icon at bounding box center [90, 344] width 11 height 9
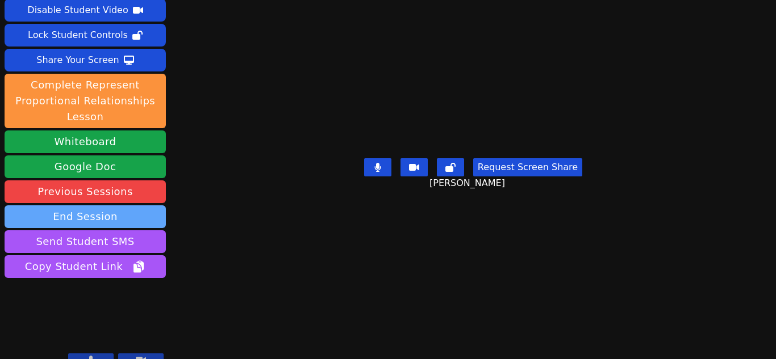
click at [87, 208] on button "End Session" at bounding box center [85, 217] width 161 height 23
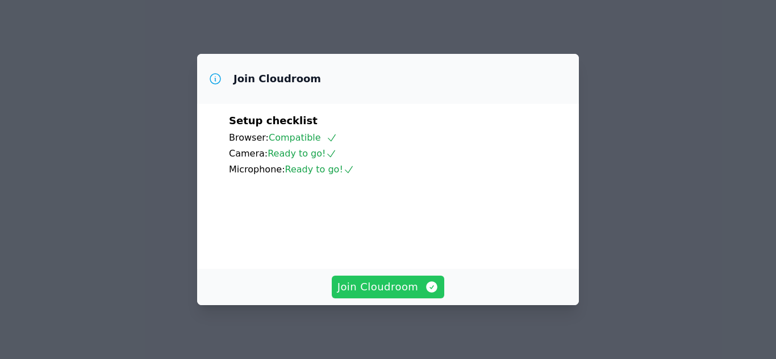
click at [426, 287] on icon "button" at bounding box center [431, 287] width 11 height 11
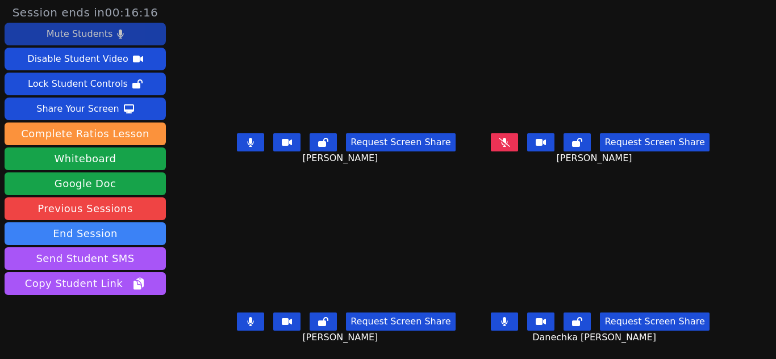
click at [117, 35] on icon at bounding box center [120, 34] width 7 height 9
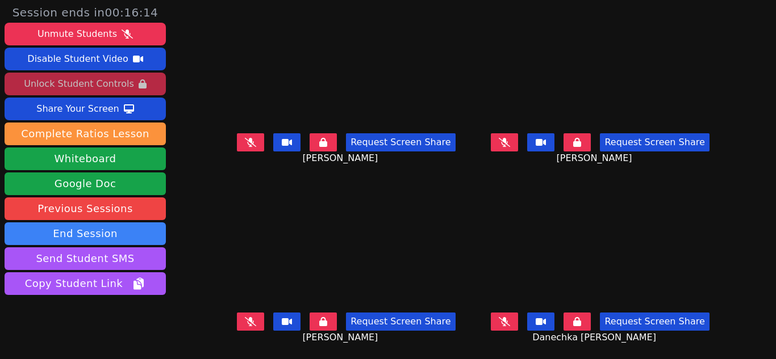
click at [103, 77] on div "Unlock Student Controls" at bounding box center [79, 84] width 110 height 18
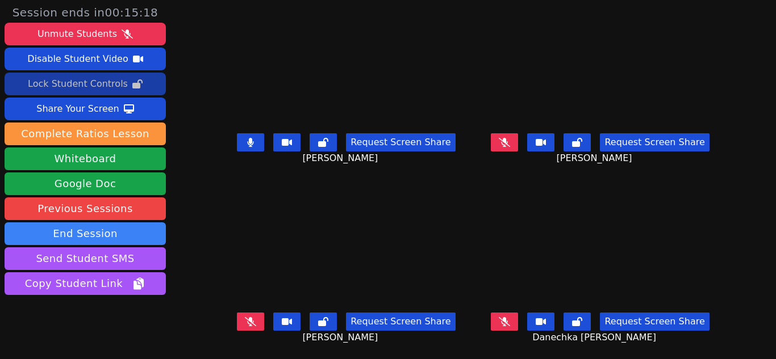
click at [245, 137] on button at bounding box center [250, 142] width 27 height 18
